Goal: Check status: Check status

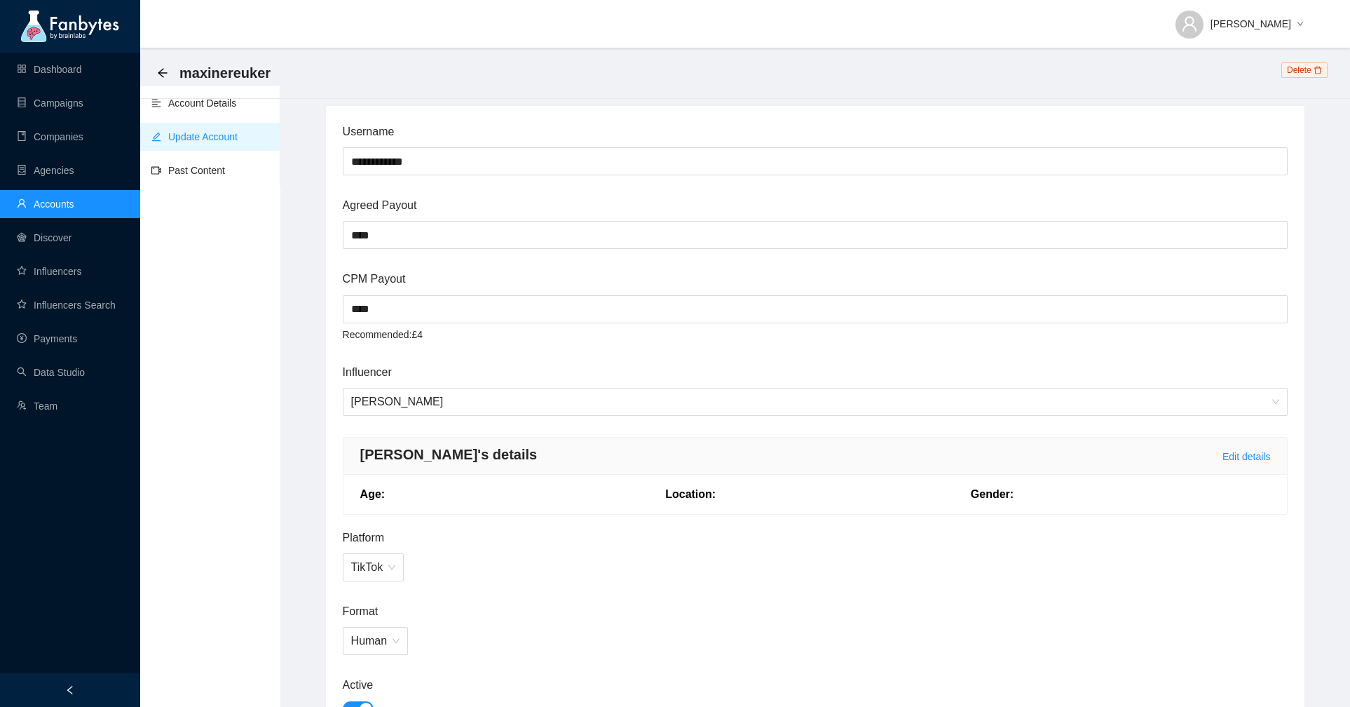
scroll to position [1246, 0]
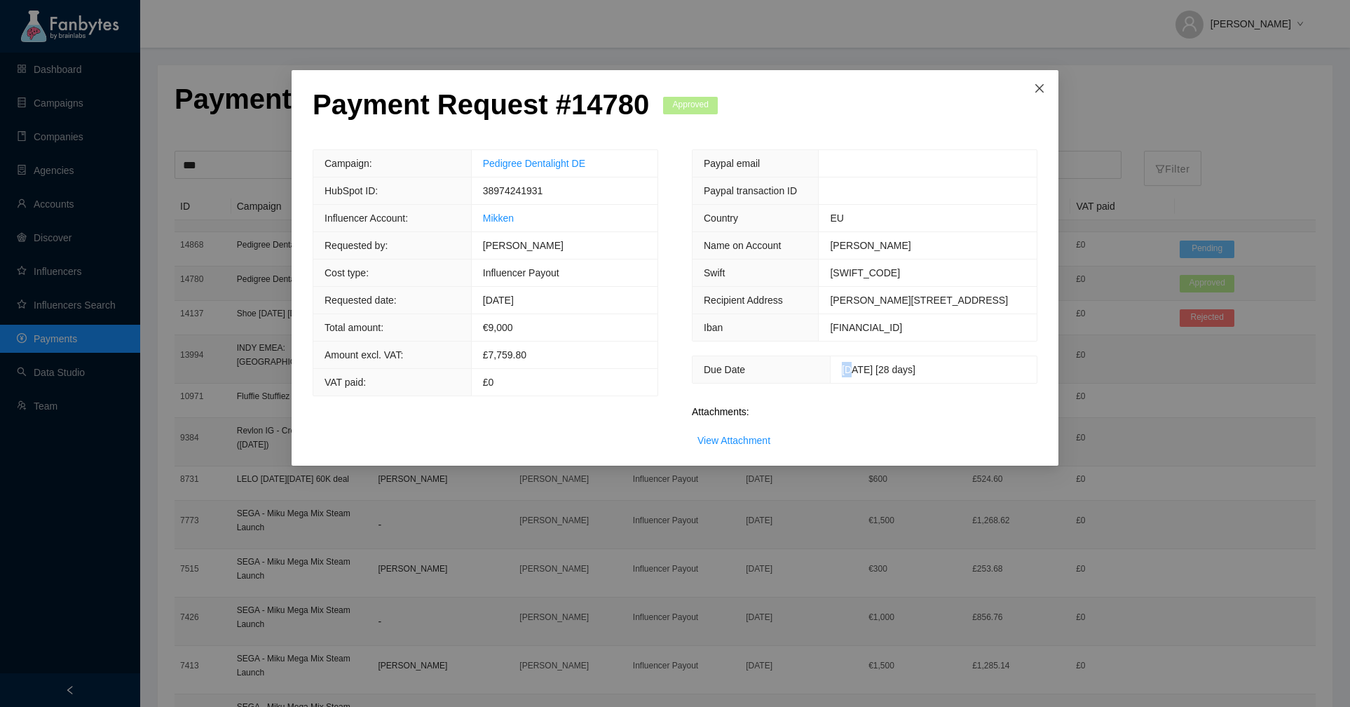
click at [1033, 86] on span "Close" at bounding box center [1040, 89] width 38 height 38
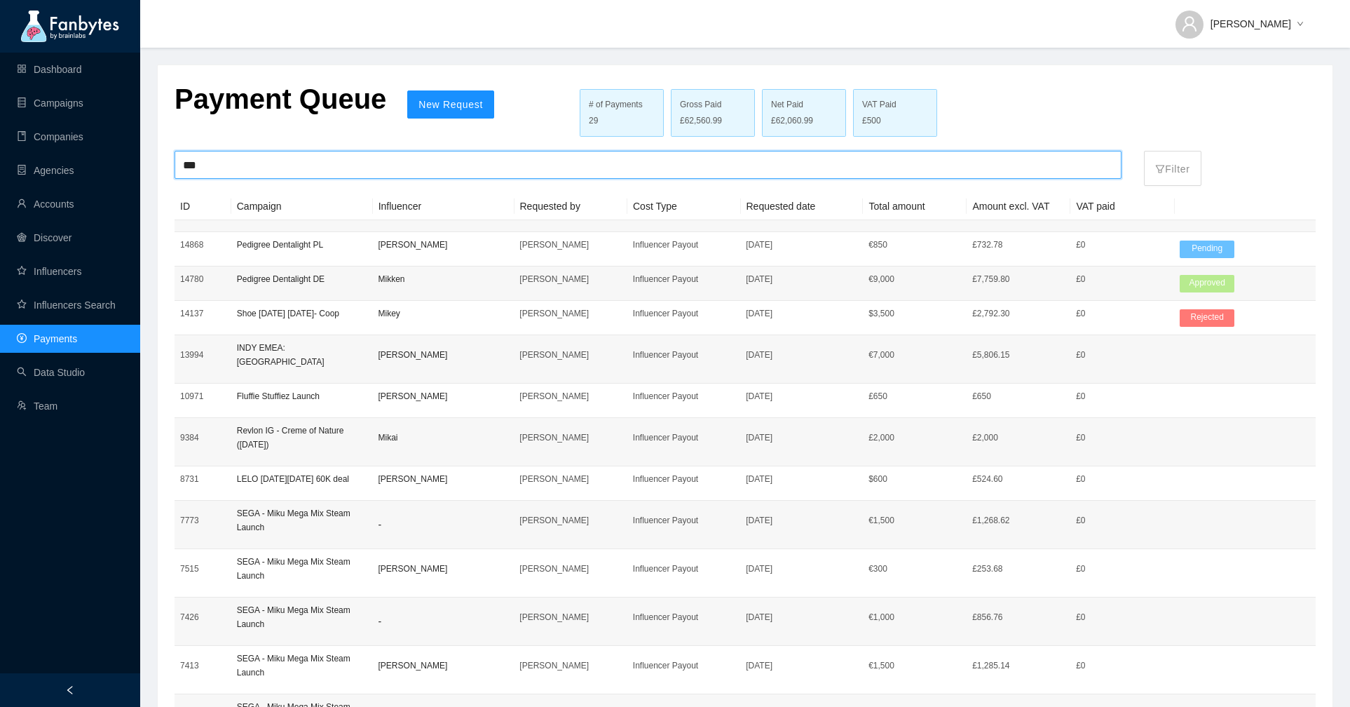
click at [191, 160] on input "***" at bounding box center [648, 164] width 930 height 27
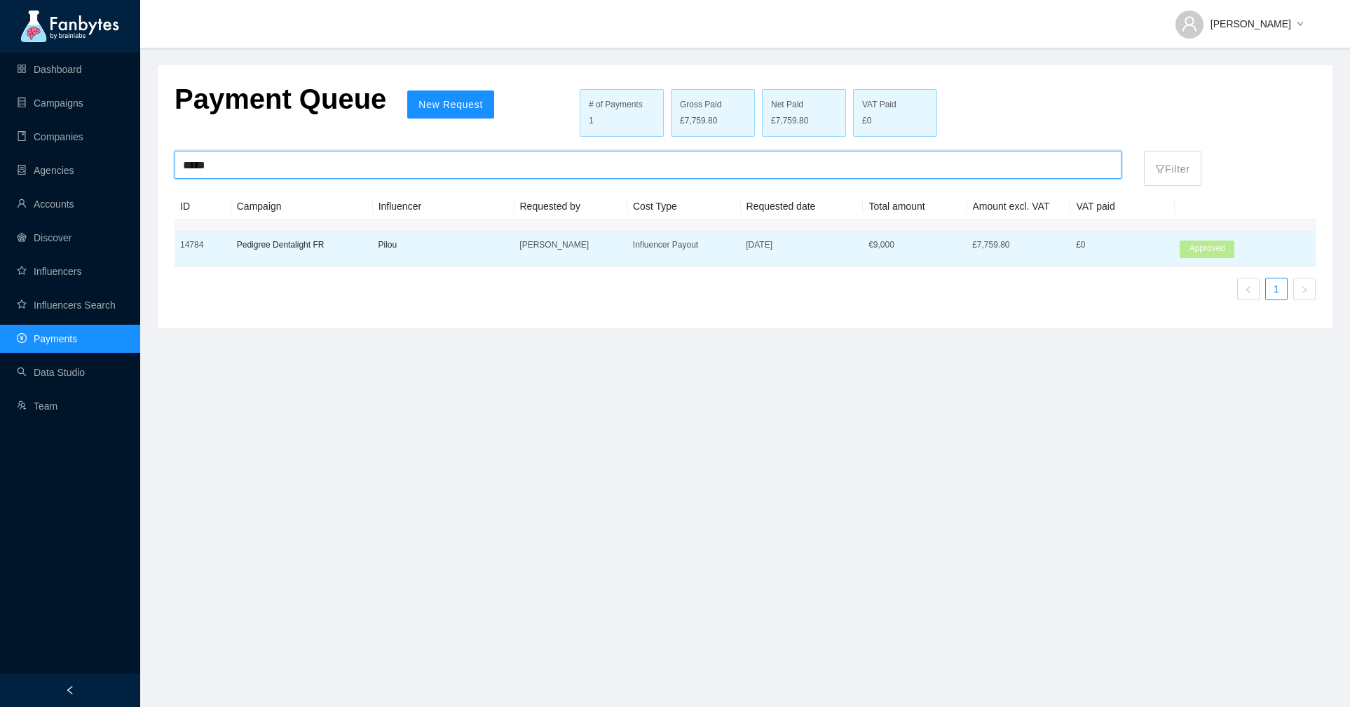
type input "*****"
click at [430, 253] on td "Pilou" at bounding box center [444, 249] width 142 height 34
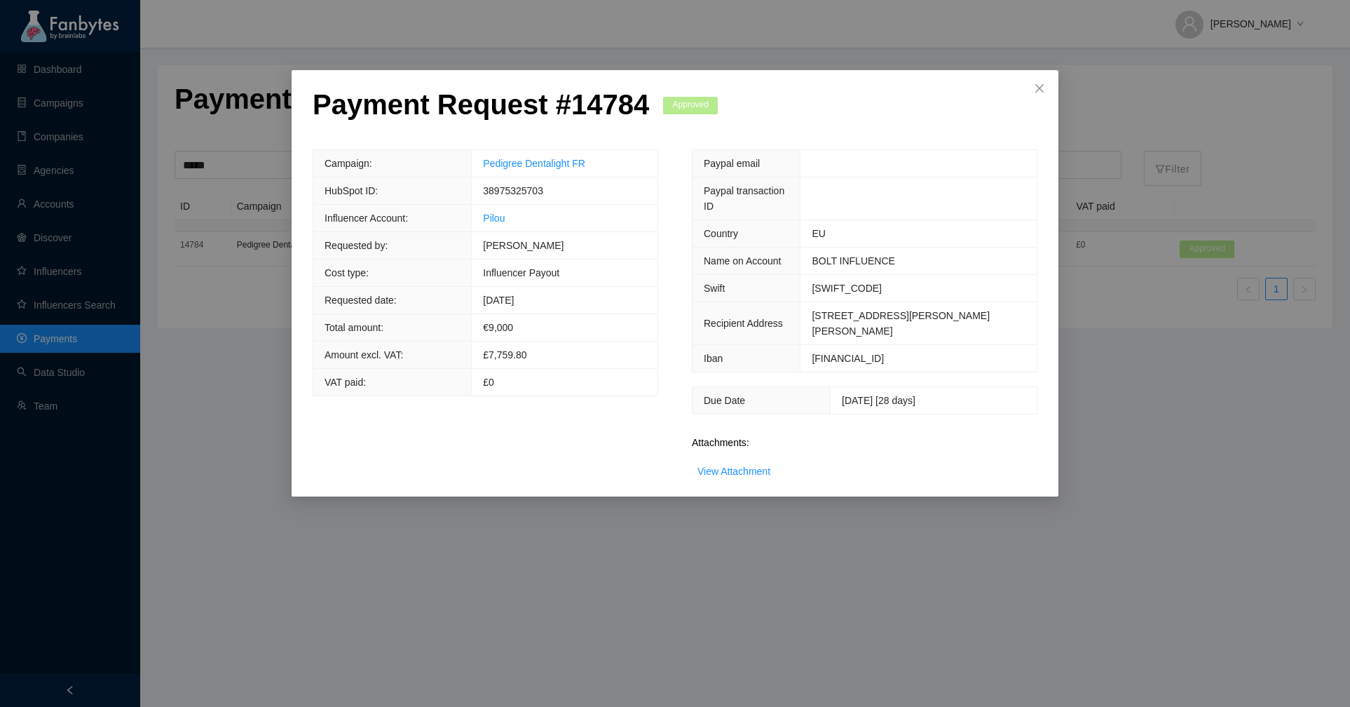
click at [747, 488] on div "Payment Request # 14784 Approved Campaign: Pedigree Dentalight FR HubSpot ID: 3…" at bounding box center [675, 283] width 767 height 426
click at [742, 475] on div "View Attachment" at bounding box center [734, 470] width 73 height 15
click at [735, 466] on link "View Attachment" at bounding box center [734, 471] width 73 height 11
click at [745, 468] on link "View Attachment" at bounding box center [734, 471] width 73 height 11
click at [760, 471] on link "View Attachment" at bounding box center [734, 471] width 73 height 11
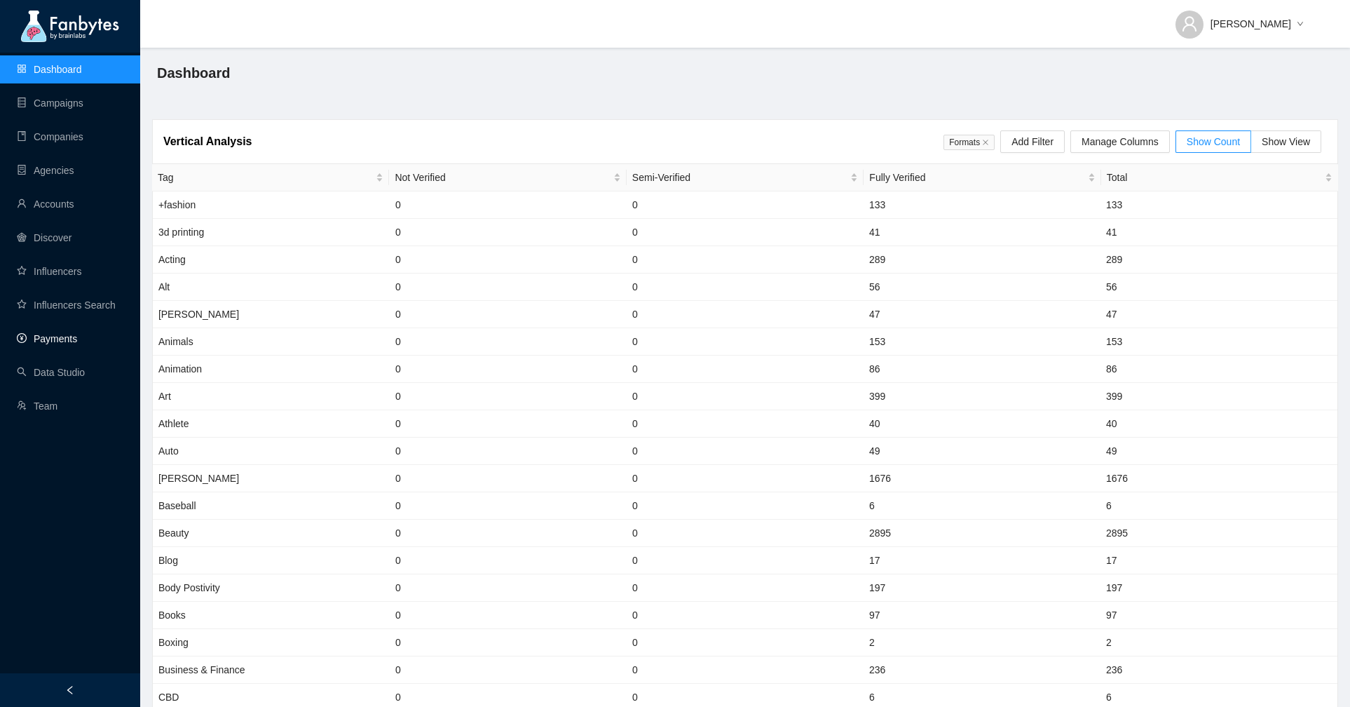
click at [77, 333] on link "Payments" at bounding box center [47, 338] width 60 height 11
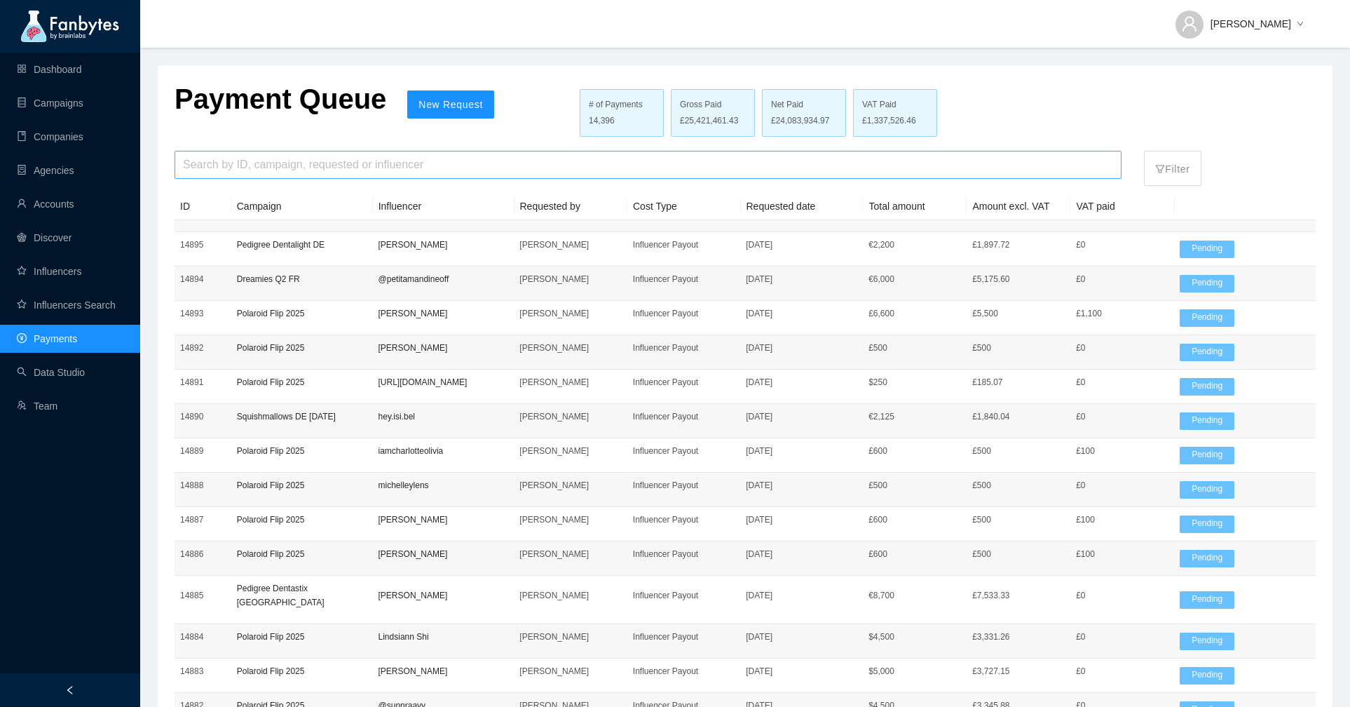
click at [322, 176] on input "search" at bounding box center [648, 164] width 930 height 27
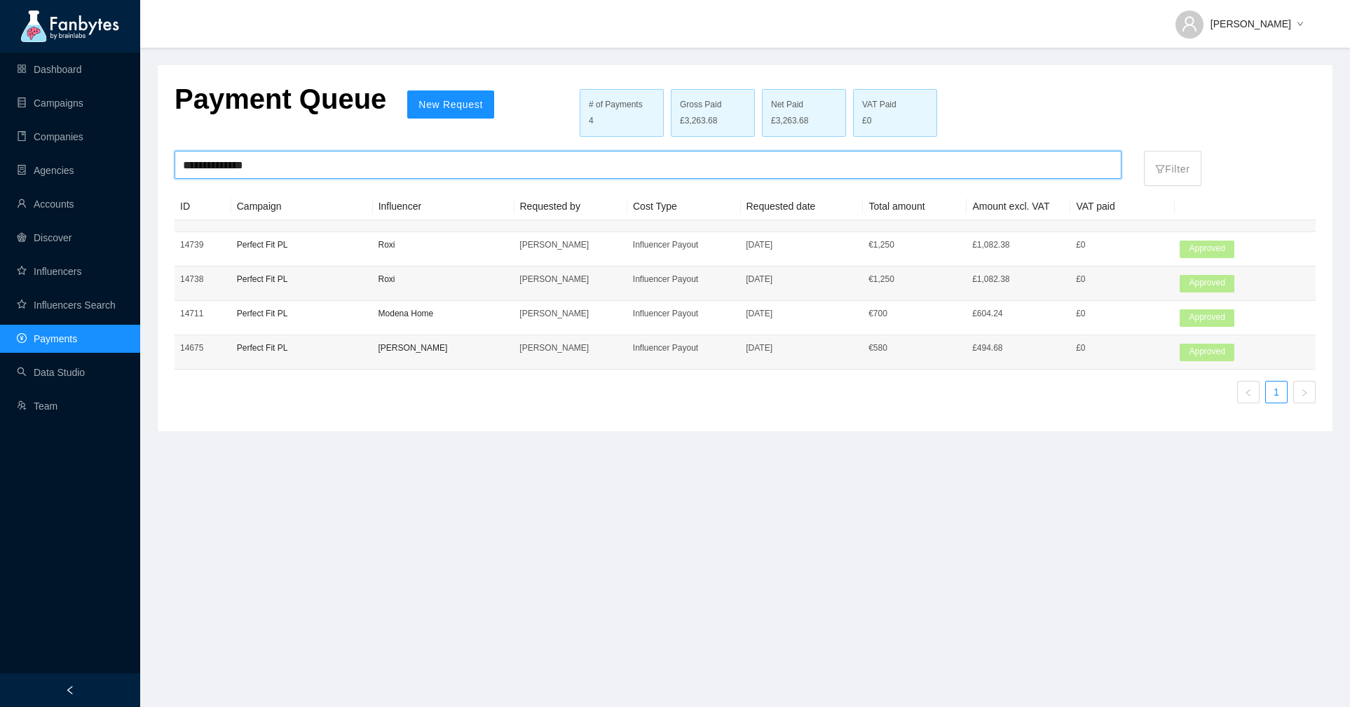
type input "**********"
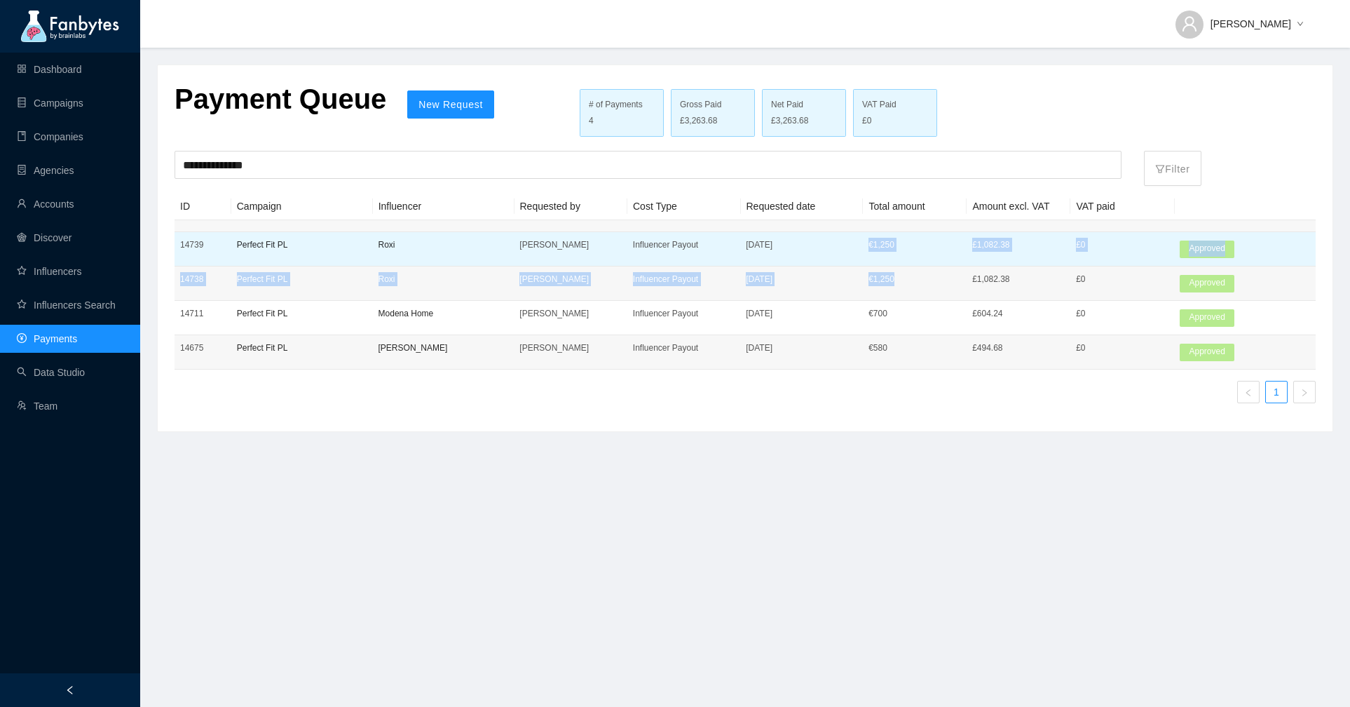
drag, startPoint x: 895, startPoint y: 279, endPoint x: 869, endPoint y: 247, distance: 40.8
click at [869, 247] on tbody "14739 Perfect Fit PL Roxi [PERSON_NAME] Influencer Payout [DATE] € 1,250 £1,082…" at bounding box center [745, 294] width 1141 height 149
click at [873, 247] on p "€ 1,250" at bounding box center [915, 245] width 93 height 14
click at [873, 247] on div at bounding box center [675, 228] width 725 height 280
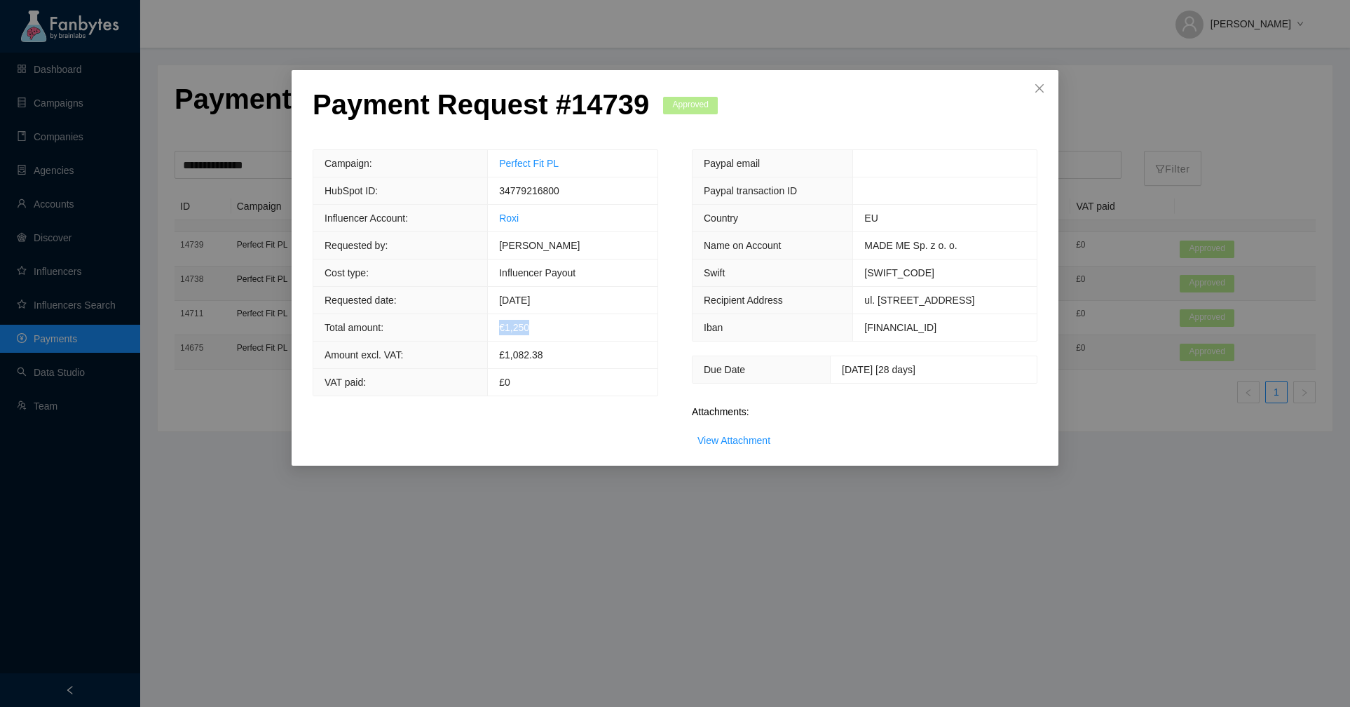
drag, startPoint x: 556, startPoint y: 320, endPoint x: 496, endPoint y: 320, distance: 60.3
click at [495, 320] on td "€ 1,250" at bounding box center [573, 327] width 170 height 27
copy span "€ 1,250"
click at [1045, 89] on icon "close" at bounding box center [1039, 88] width 11 height 11
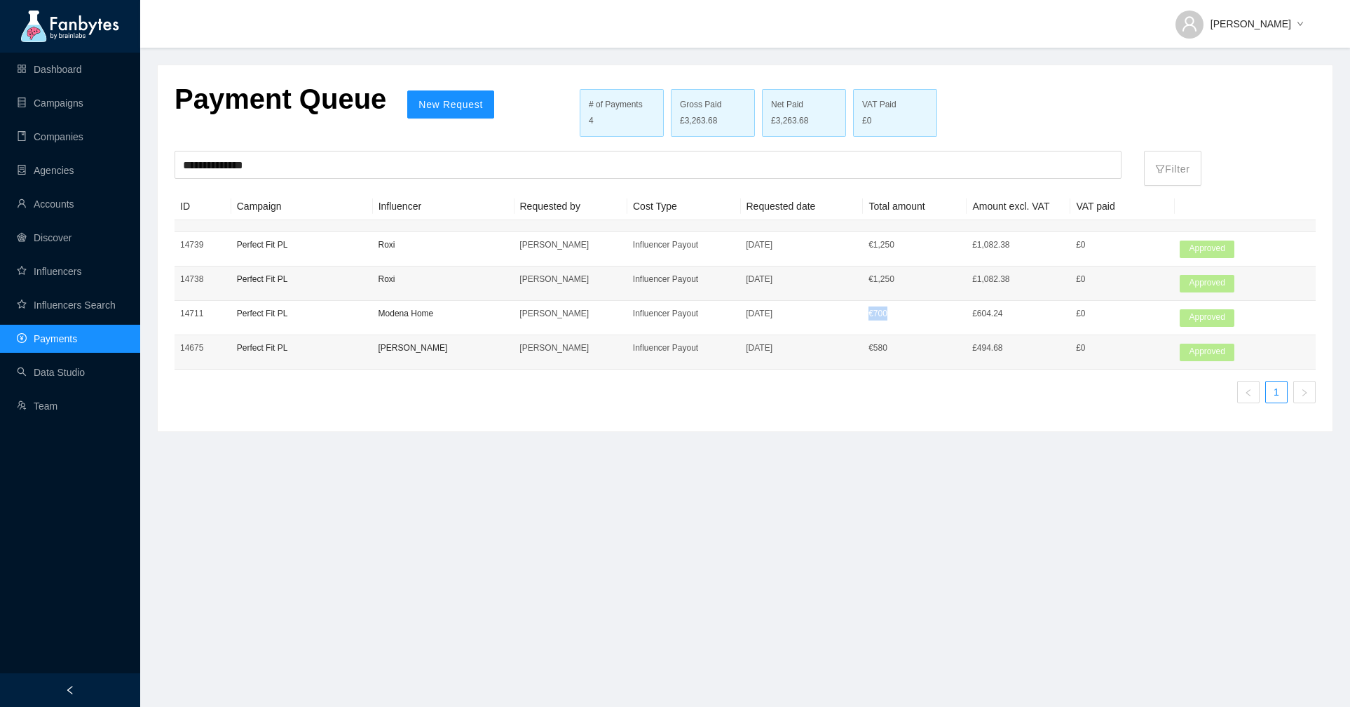
drag, startPoint x: 892, startPoint y: 315, endPoint x: 866, endPoint y: 315, distance: 26.6
click at [866, 315] on td "€ 700" at bounding box center [915, 318] width 104 height 34
copy p "€ 700"
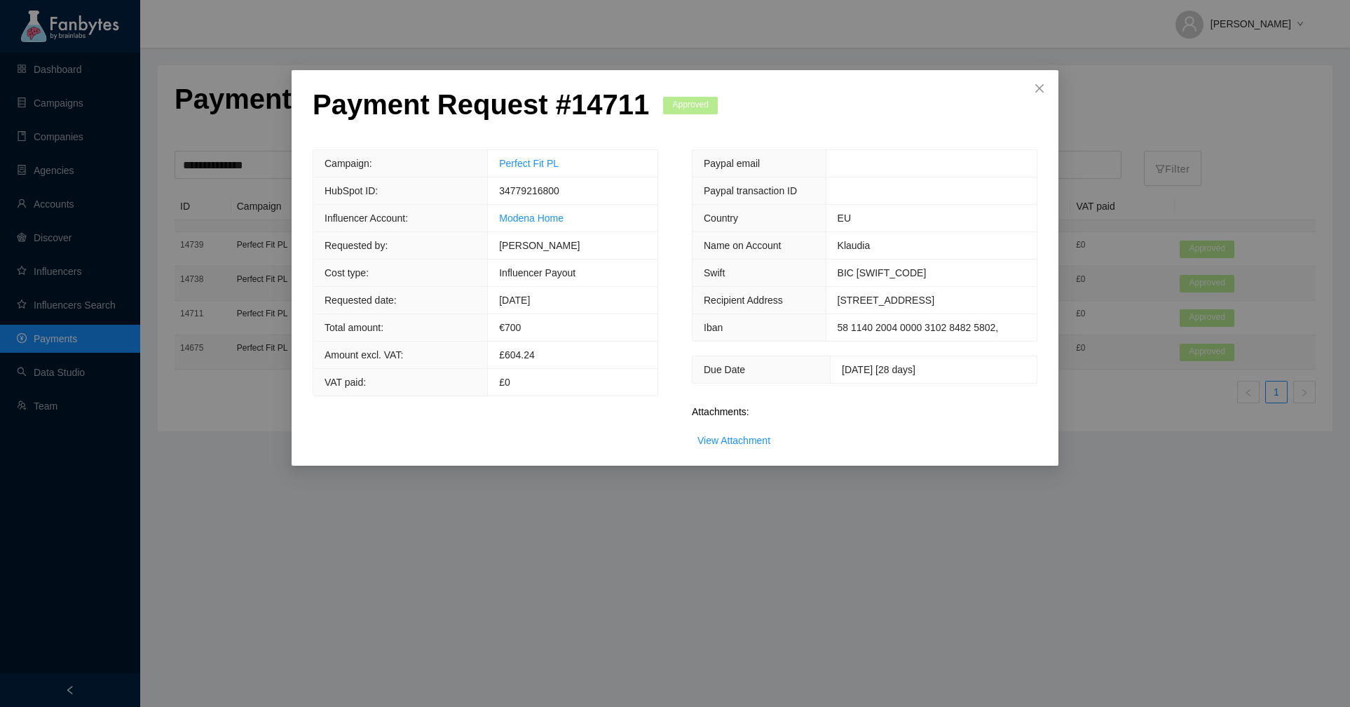
click at [1110, 187] on div "Payment Request # 14711 Approved Campaign: Perfect Fit PL HubSpot ID: 347792168…" at bounding box center [675, 353] width 1350 height 707
click at [1047, 92] on span "Close" at bounding box center [1040, 89] width 38 height 38
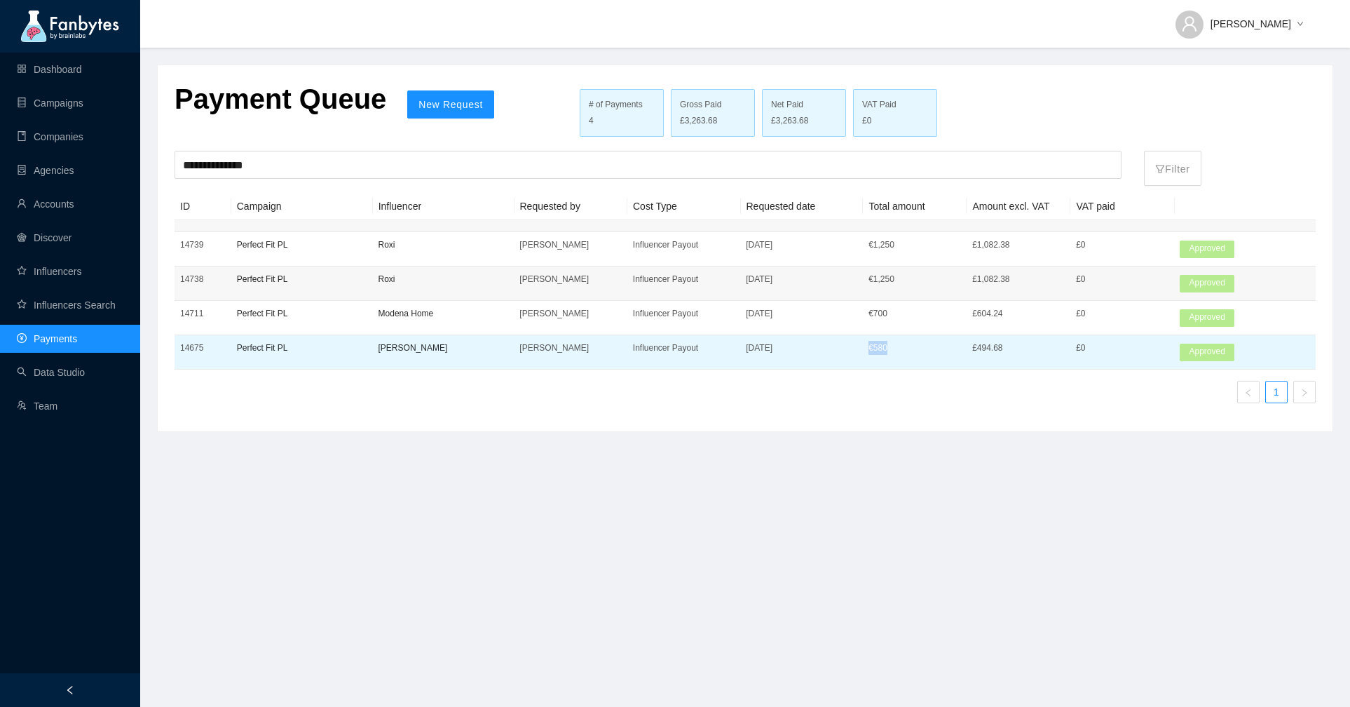
copy p "€ 580"
drag, startPoint x: 892, startPoint y: 347, endPoint x: 868, endPoint y: 346, distance: 24.5
click at [869, 346] on p "€ 580" at bounding box center [915, 348] width 93 height 14
